Goal: Task Accomplishment & Management: Complete application form

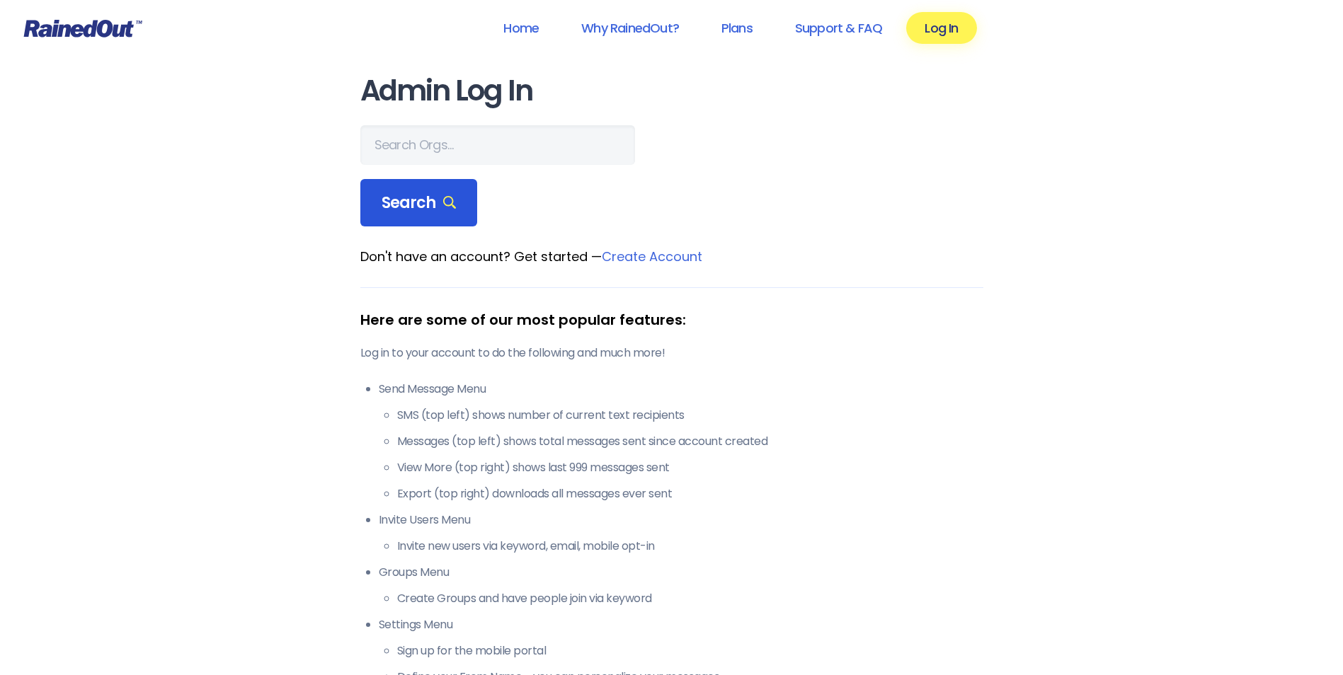
click at [430, 197] on span "Search" at bounding box center [419, 203] width 75 height 20
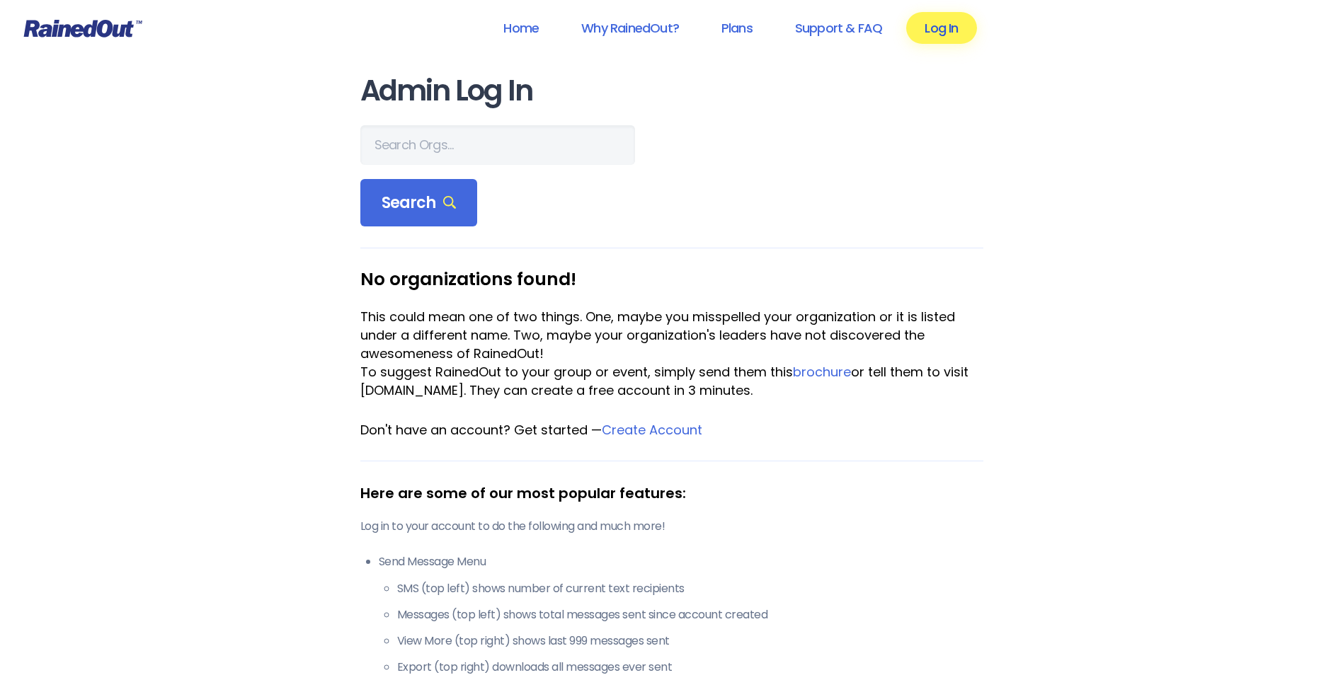
click at [946, 18] on link "Log In" at bounding box center [941, 28] width 70 height 32
click at [940, 26] on link "Log In" at bounding box center [941, 28] width 70 height 32
click at [419, 195] on span "Search" at bounding box center [419, 203] width 75 height 20
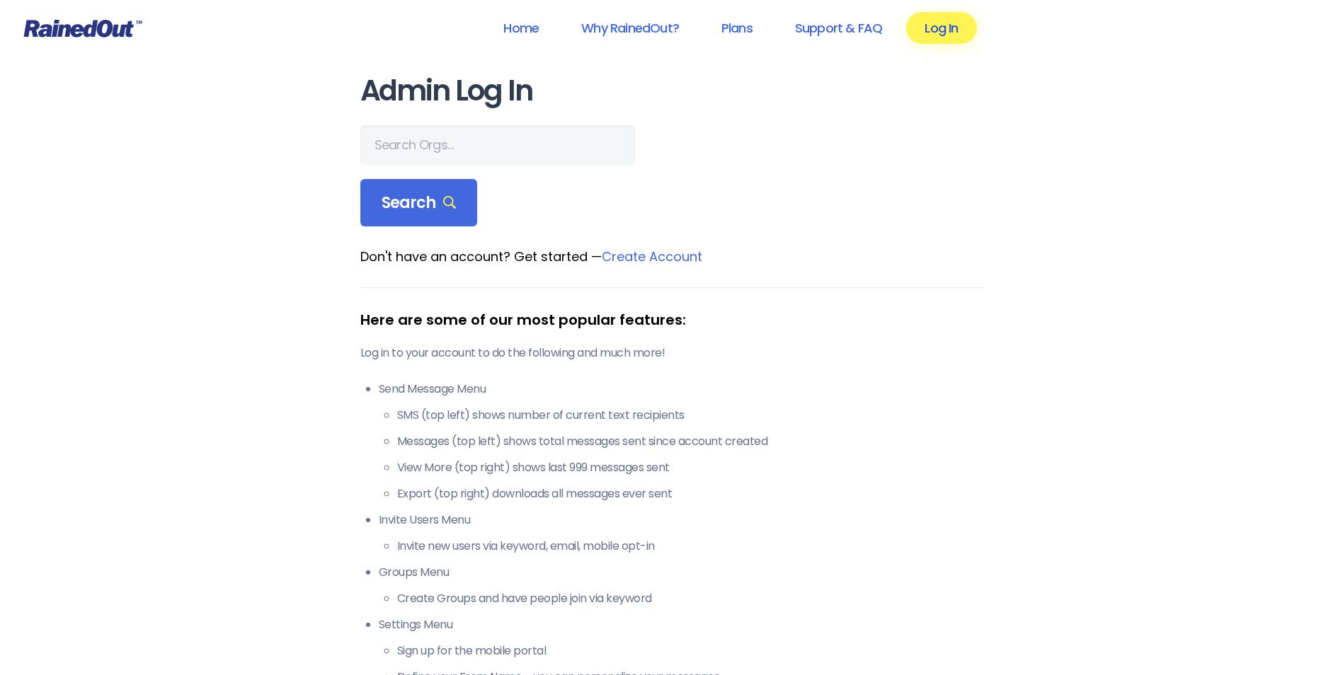
click at [943, 27] on link "Log In" at bounding box center [941, 28] width 70 height 32
click at [935, 28] on link "Log In" at bounding box center [941, 28] width 70 height 32
click at [418, 197] on span "Search" at bounding box center [419, 203] width 75 height 20
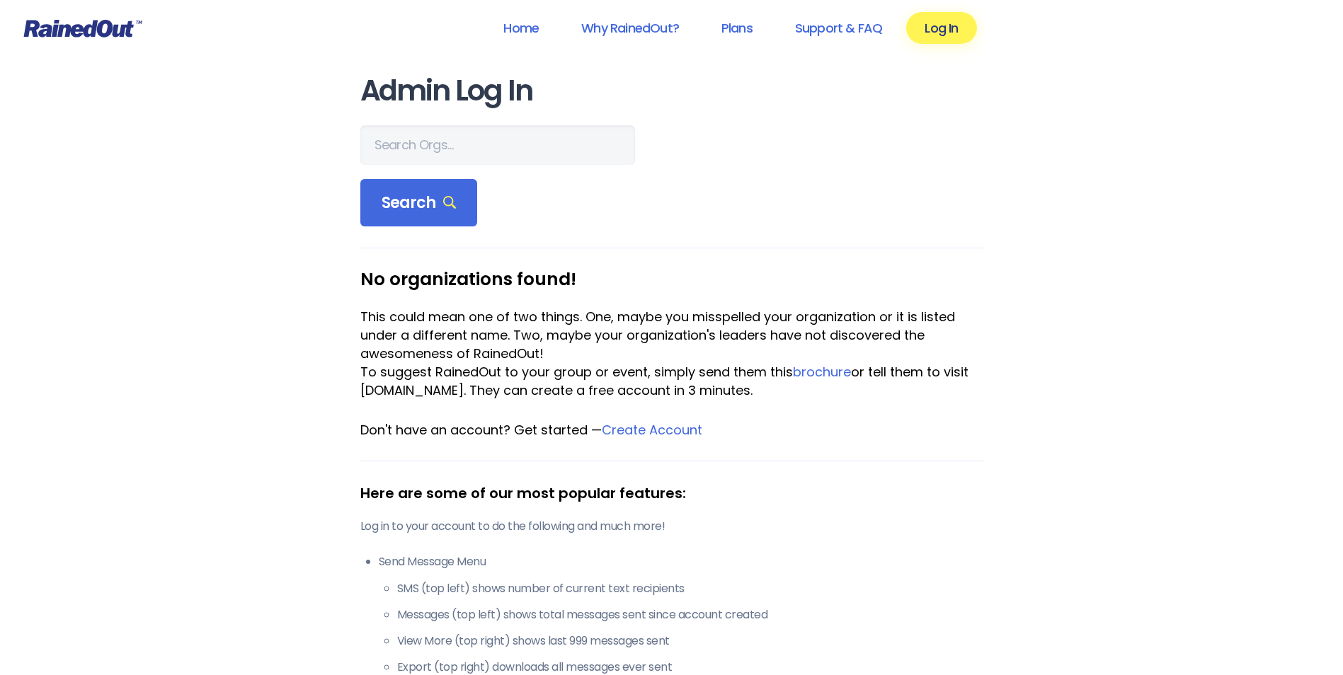
click at [684, 212] on form "Search" at bounding box center [671, 176] width 623 height 102
click at [391, 145] on input "text" at bounding box center [497, 145] width 275 height 40
click at [425, 194] on span "Search" at bounding box center [419, 203] width 75 height 20
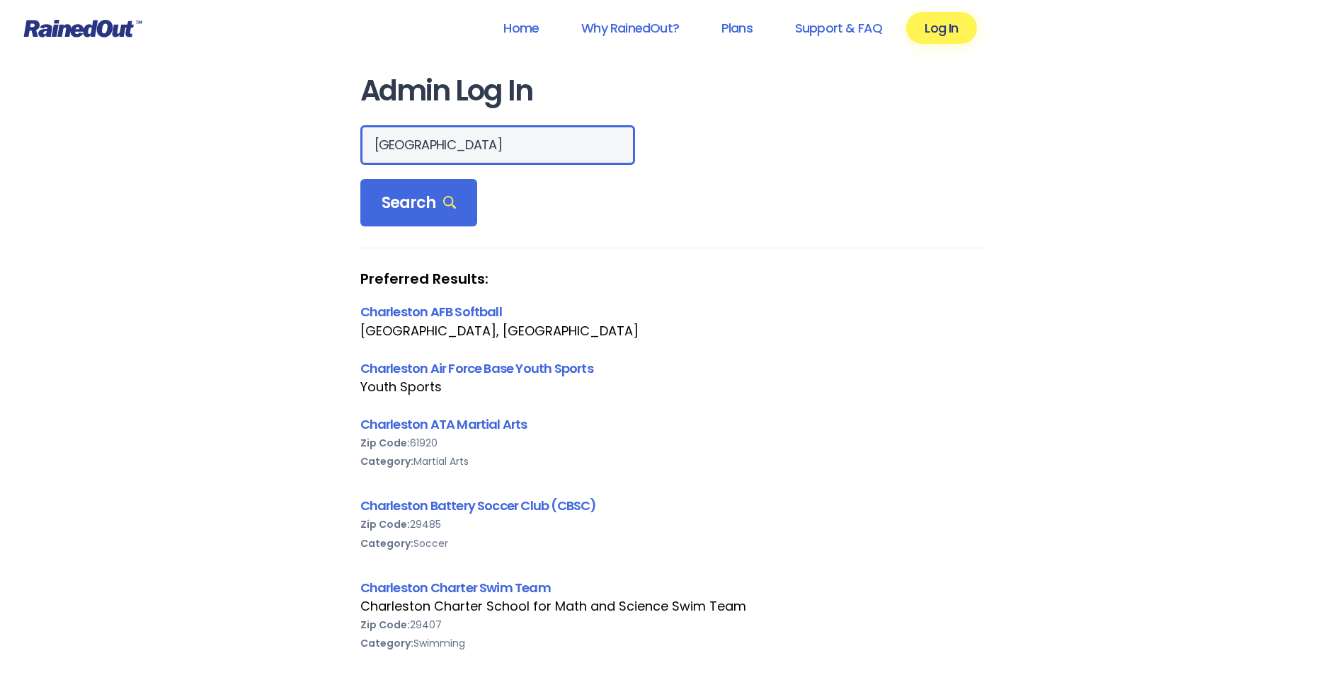
click at [445, 145] on input "[GEOGRAPHIC_DATA]" at bounding box center [497, 145] width 275 height 40
type input "Charleston Recreation"
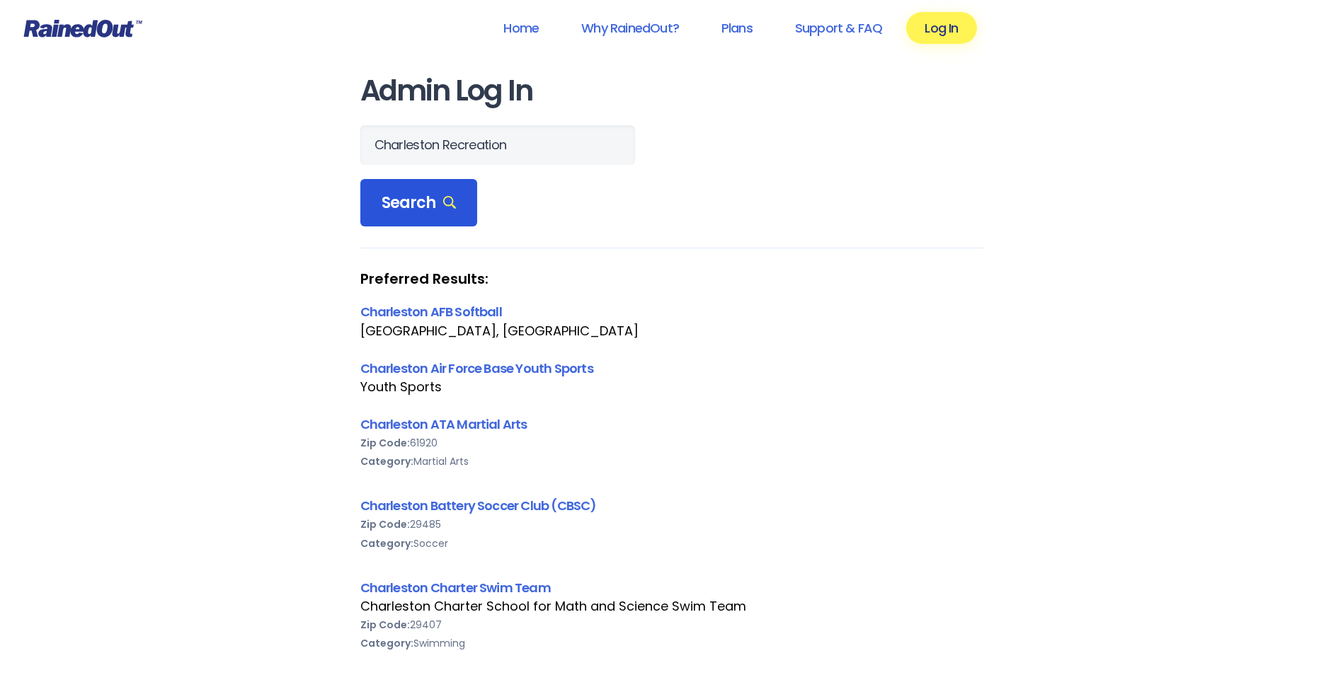
click at [419, 196] on span "Search" at bounding box center [419, 203] width 75 height 20
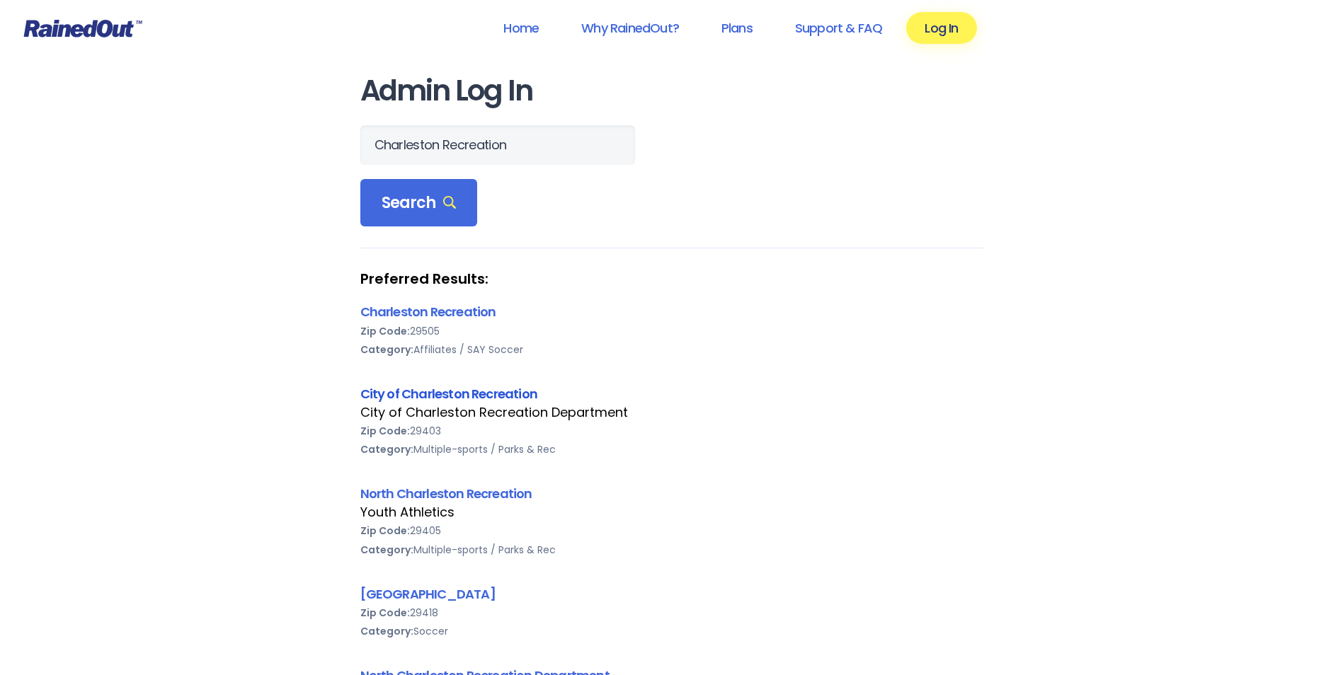
click at [455, 392] on link "City of Charleston Recreation" at bounding box center [449, 394] width 178 height 18
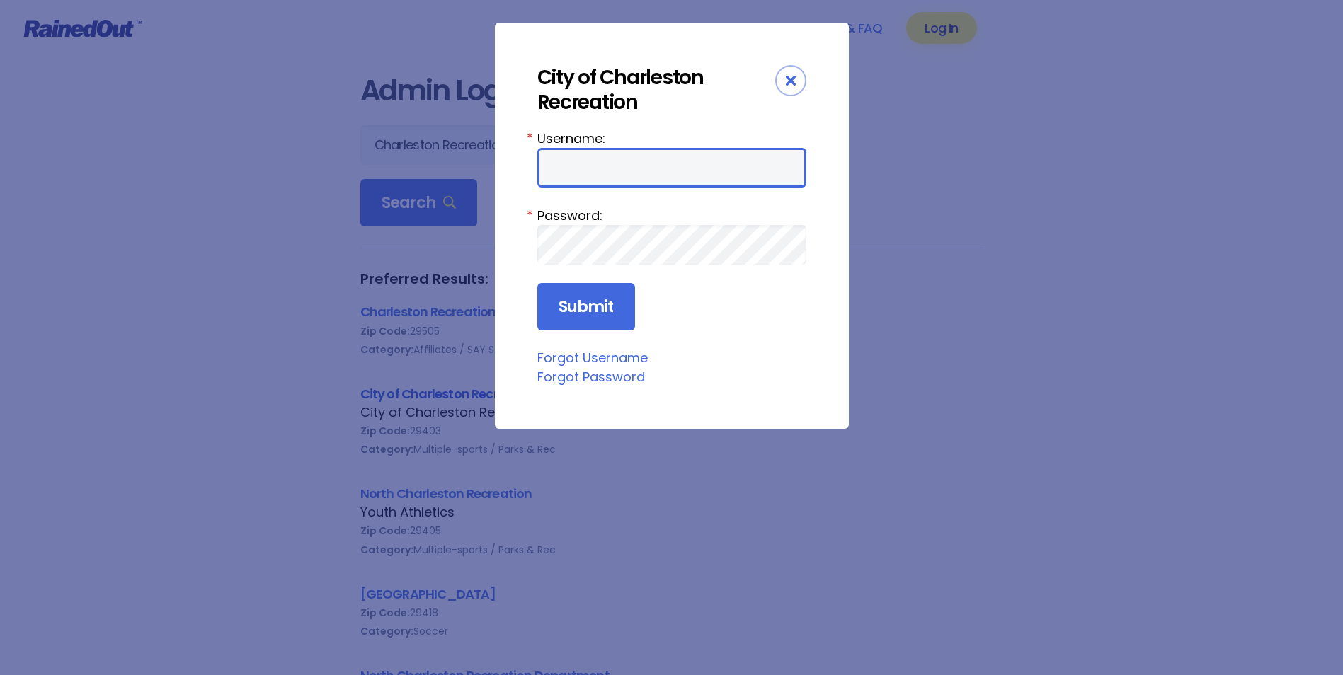
type input "Maybank"
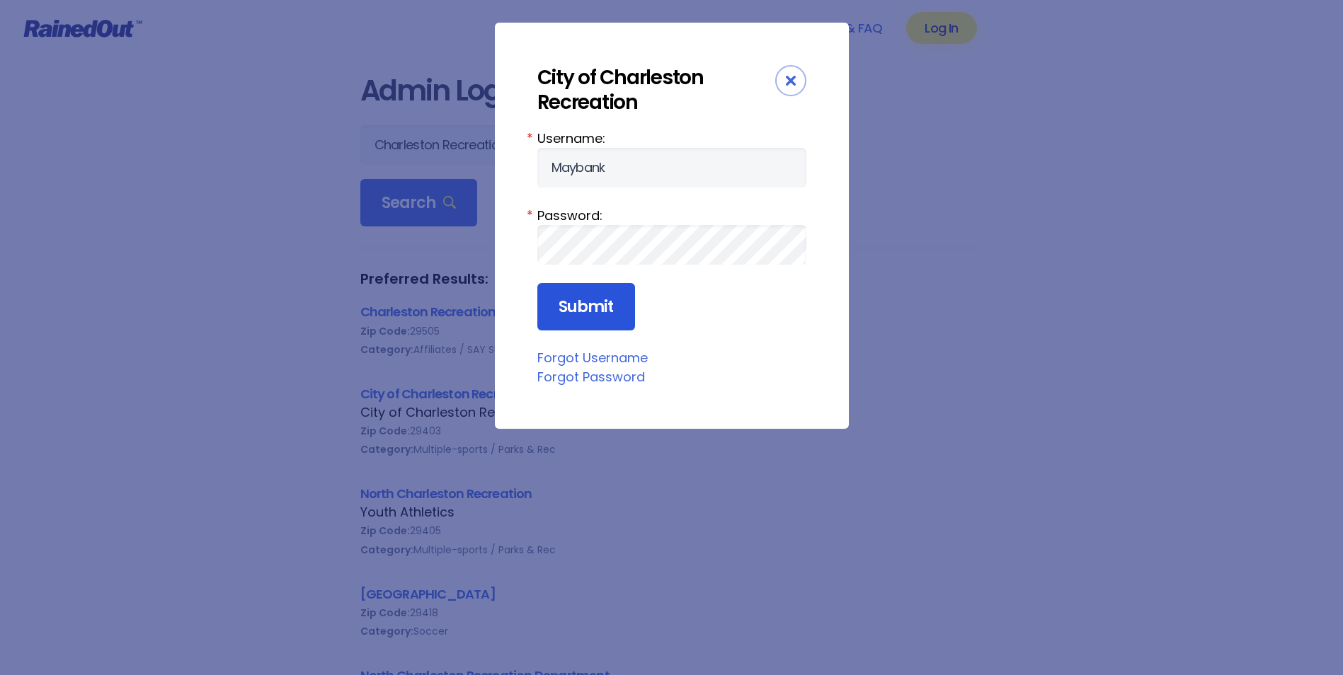
click at [588, 302] on input "Submit" at bounding box center [586, 307] width 98 height 48
click at [587, 298] on input "Submit" at bounding box center [586, 307] width 98 height 48
click at [586, 302] on input "Submit" at bounding box center [586, 307] width 98 height 48
